Goal: Information Seeking & Learning: Learn about a topic

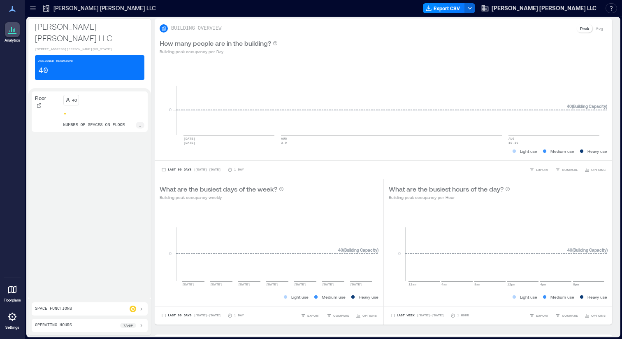
click at [144, 122] on div "1" at bounding box center [140, 125] width 9 height 7
click at [96, 309] on div "Space Functions" at bounding box center [89, 308] width 109 height 7
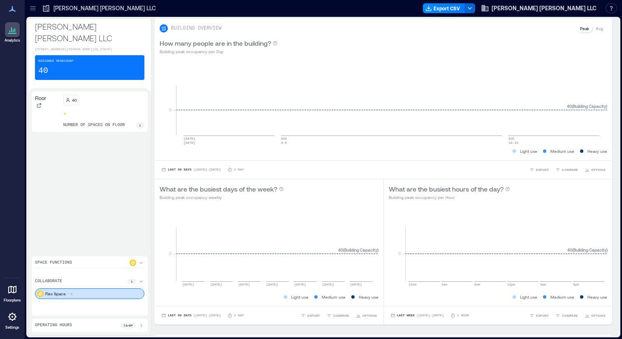
click at [88, 290] on div "Flex Space 1" at bounding box center [89, 293] width 109 height 11
click at [82, 295] on div "Flex Space 1" at bounding box center [89, 293] width 109 height 11
click at [65, 95] on div "40 number of spaces on floor 1" at bounding box center [103, 112] width 81 height 34
click at [72, 97] on p "40" at bounding box center [74, 100] width 5 height 7
click at [36, 101] on div at bounding box center [39, 105] width 8 height 8
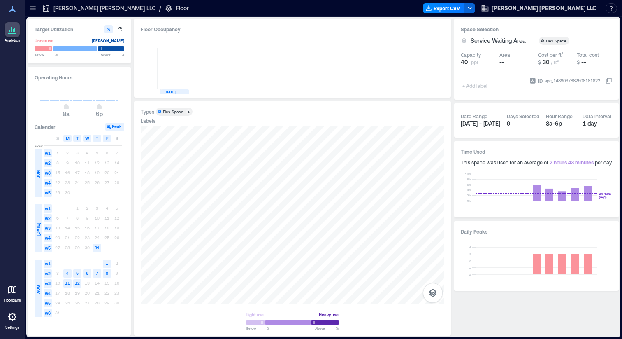
click at [9, 288] on icon at bounding box center [12, 289] width 10 height 10
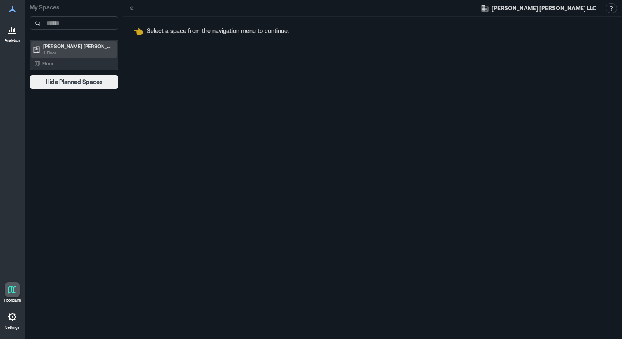
click at [86, 53] on p "1 Floor" at bounding box center [77, 52] width 69 height 7
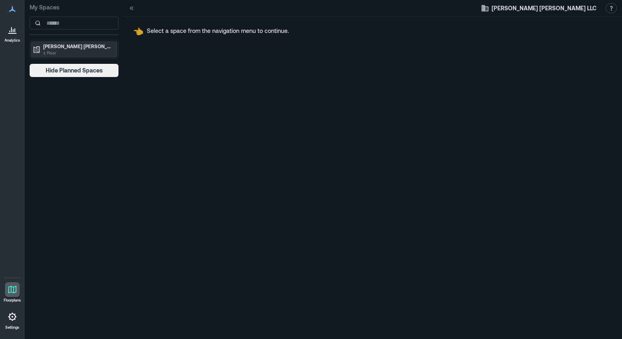
click at [86, 53] on p "1 Floor" at bounding box center [77, 52] width 69 height 7
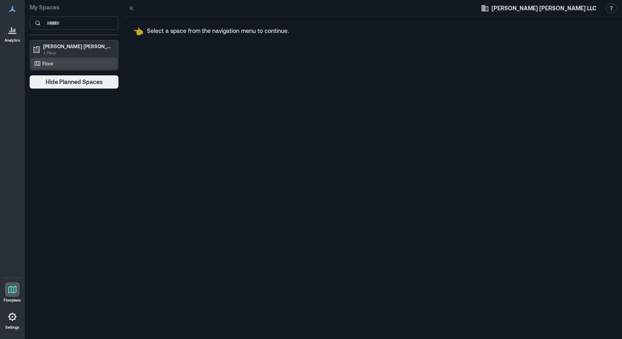
click at [75, 68] on div "Floor" at bounding box center [74, 64] width 86 height 12
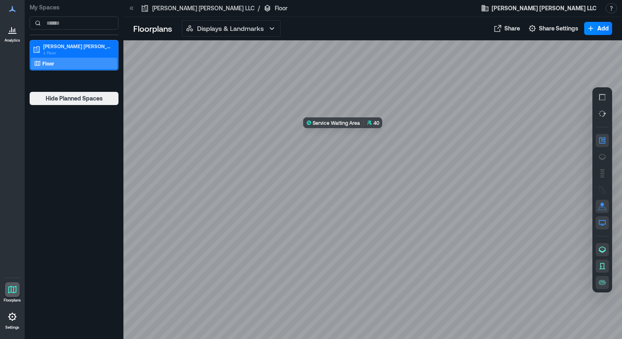
click at [383, 160] on div at bounding box center [372, 189] width 499 height 298
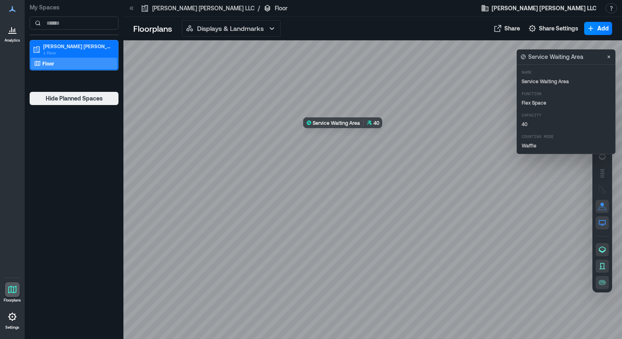
click at [363, 136] on div at bounding box center [372, 189] width 499 height 298
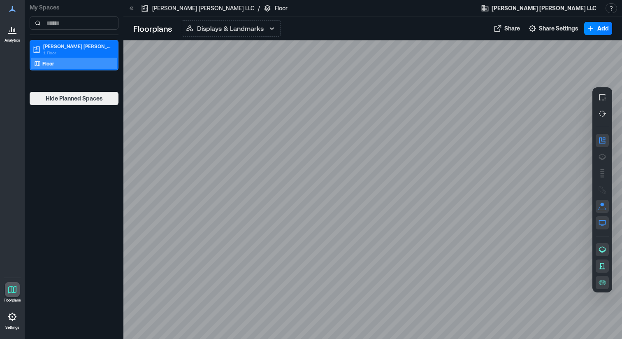
click at [14, 38] on p "Analytics" at bounding box center [13, 40] width 16 height 5
